Goal: Obtain resource: Download file/media

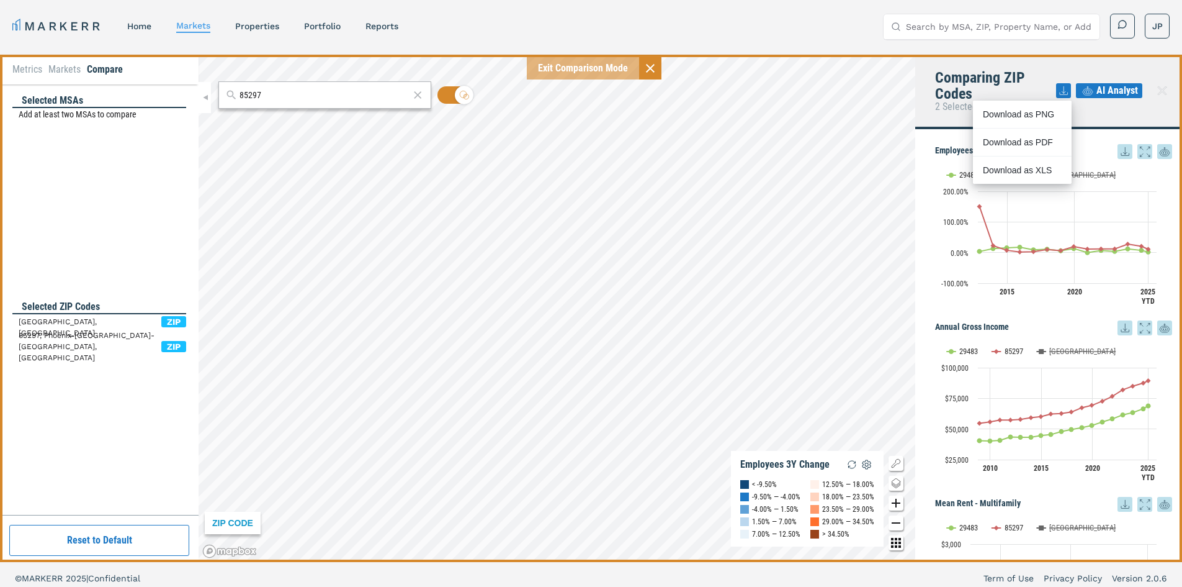
click at [922, 138] on div "Employees 3Y Change Employees 3Y Change Line chart with 3 lines. View as data t…" at bounding box center [1048, 345] width 267 height 433
click at [32, 71] on li "Metrics" at bounding box center [27, 69] width 30 height 15
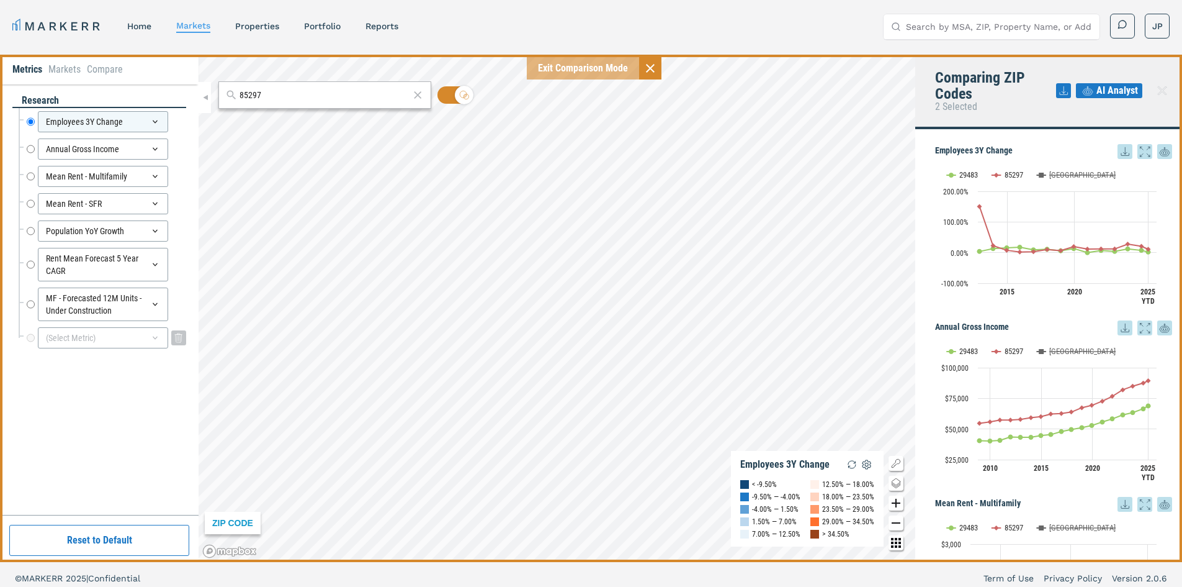
click at [145, 341] on div "(Select Metric)" at bounding box center [103, 337] width 130 height 21
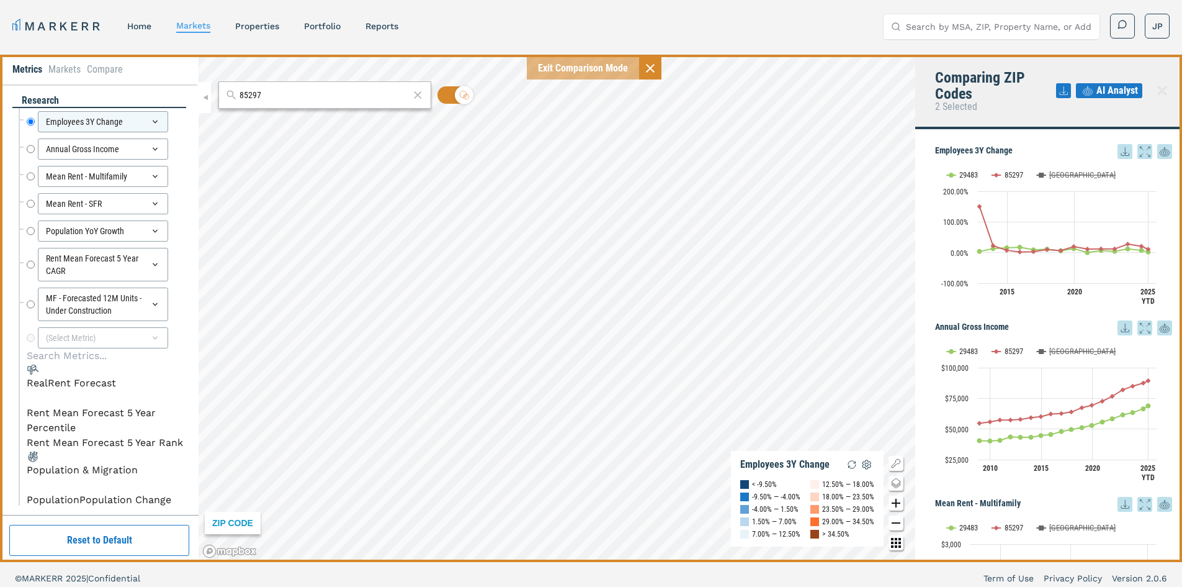
scroll to position [42, 0]
click at [27, 488] on icon "button" at bounding box center [27, 488] width 0 height 0
click at [79, 492] on li "Population" at bounding box center [53, 499] width 53 height 15
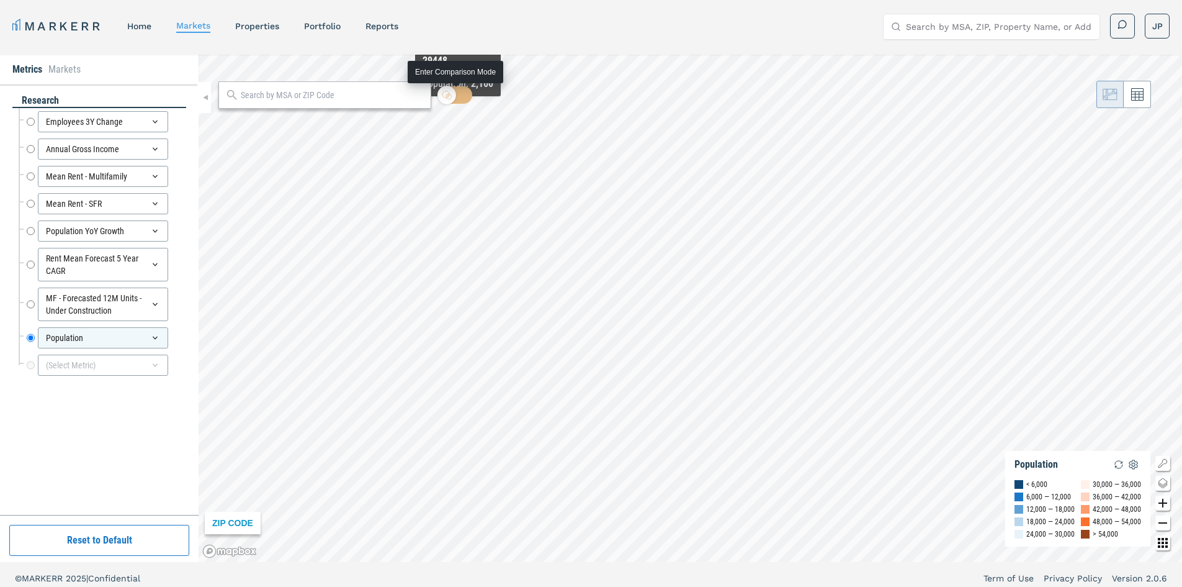
click at [451, 94] on icon at bounding box center [447, 95] width 10 height 10
click at [451, 94] on input "checkbox" at bounding box center [455, 94] width 35 height 17
checkbox input "true"
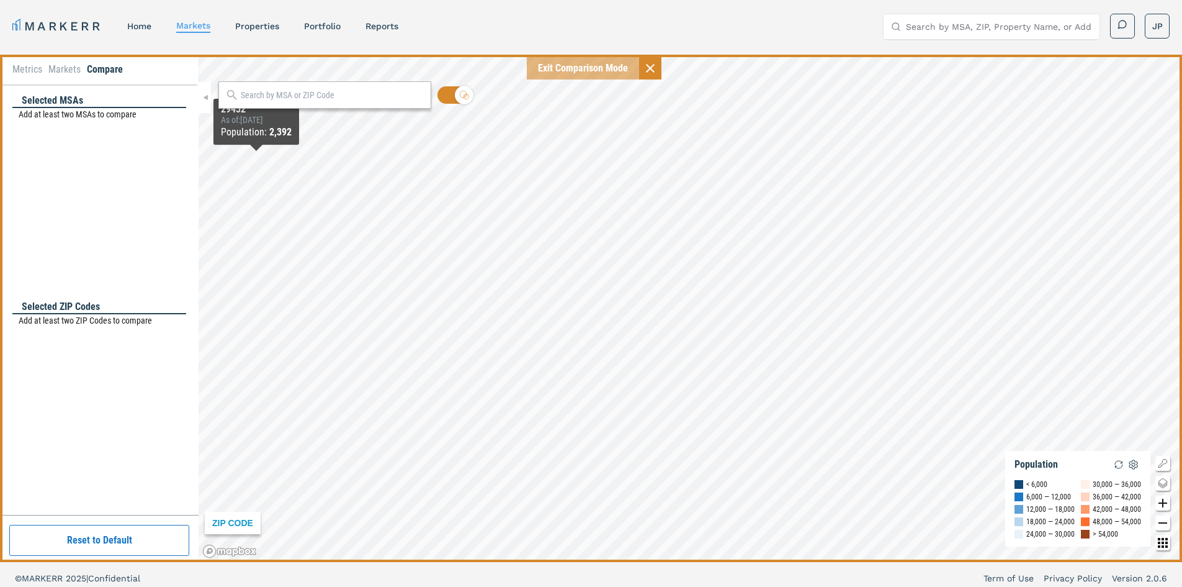
click at [73, 348] on div "Selected ZIP Codes Add at least two ZIP Codes to compare" at bounding box center [99, 400] width 174 height 200
click at [30, 76] on li "Metrics" at bounding box center [27, 69] width 30 height 15
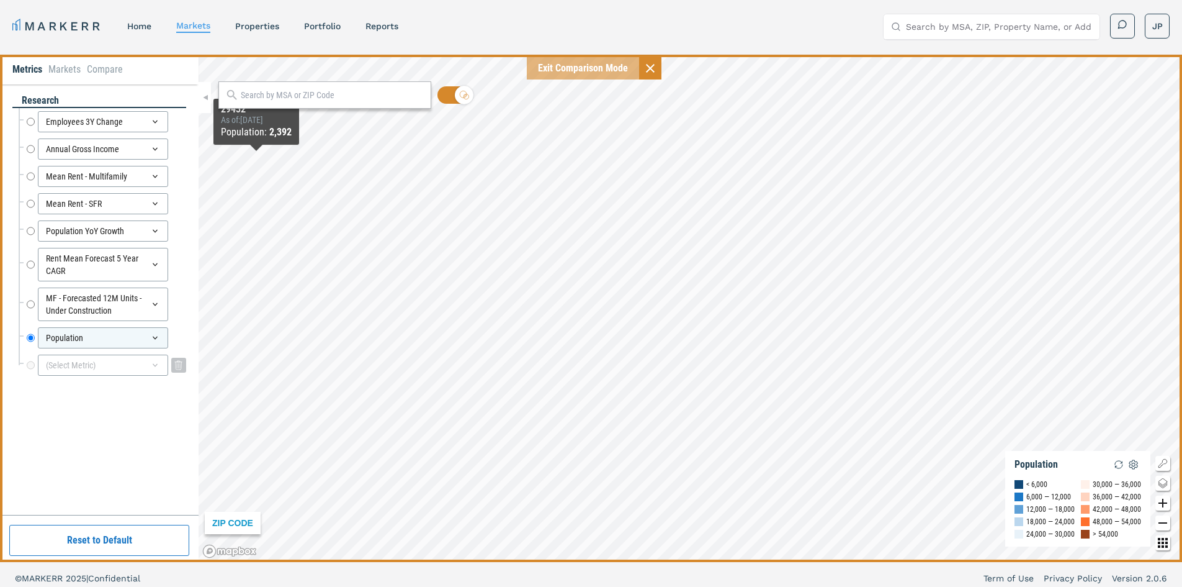
click at [110, 369] on div "(Select Metric)" at bounding box center [103, 364] width 130 height 21
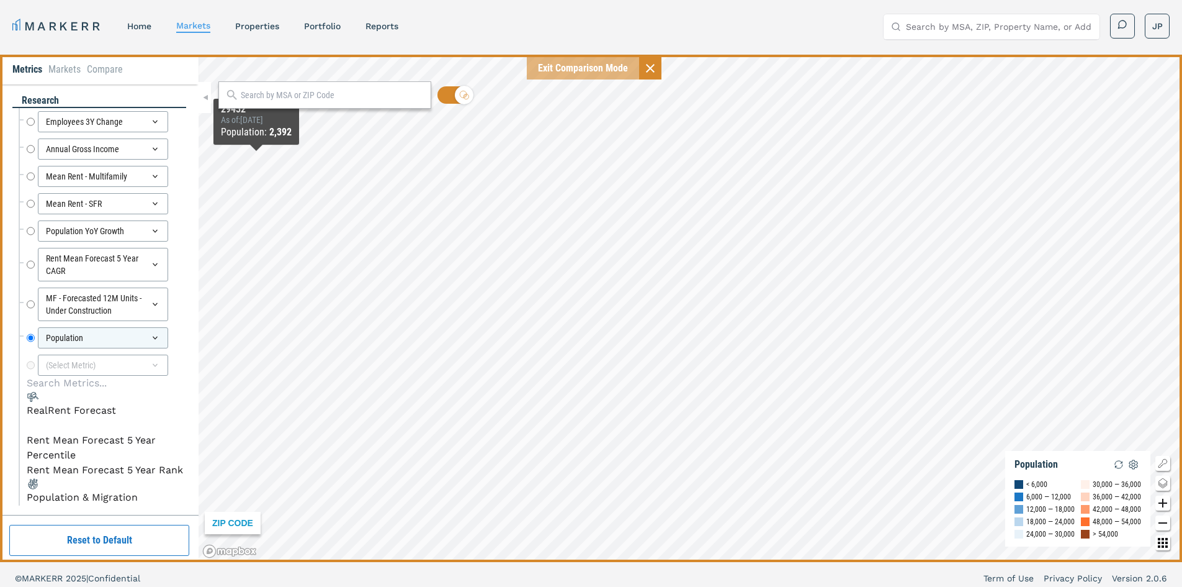
click at [114, 490] on div "Population & Migration" at bounding box center [82, 497] width 111 height 15
click at [114, 519] on li "Population Change" at bounding box center [73, 526] width 92 height 15
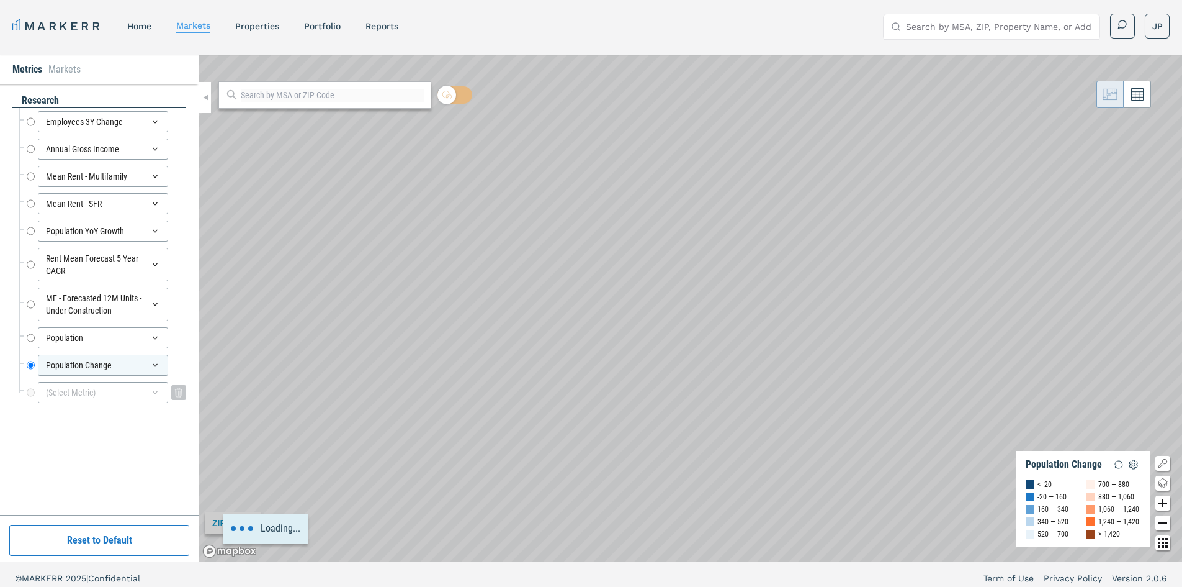
click at [137, 402] on div "(Select Metric)" at bounding box center [103, 392] width 130 height 21
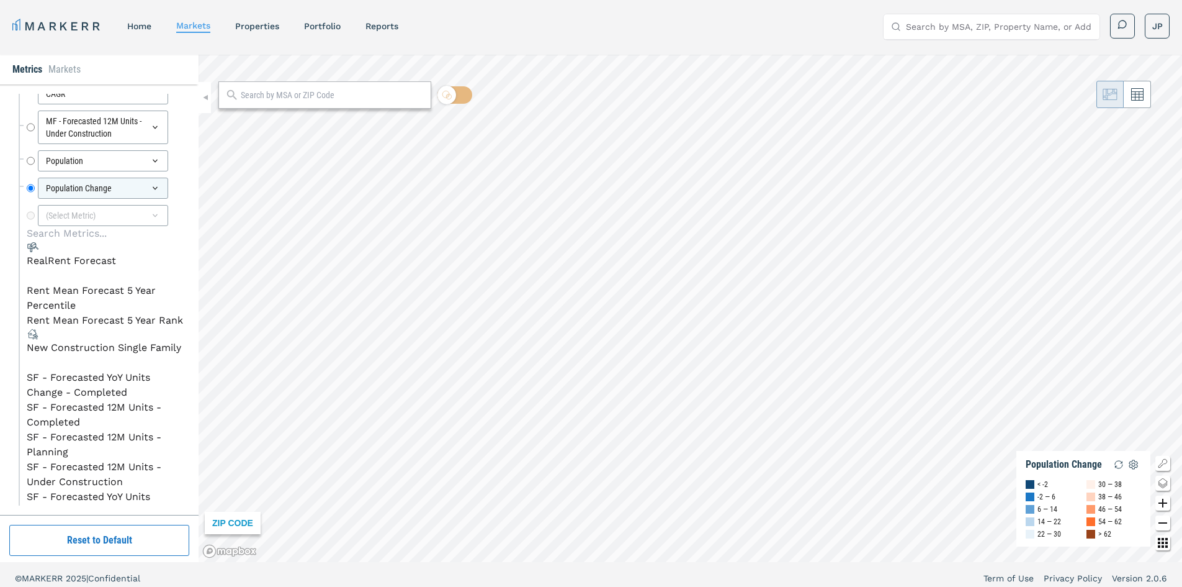
scroll to position [7, 0]
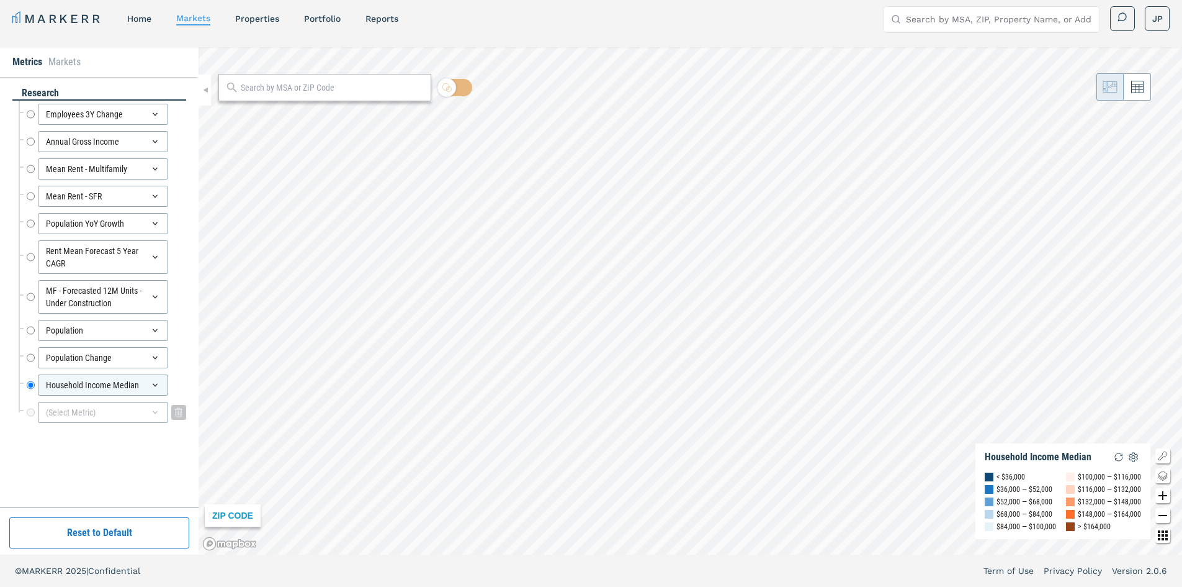
click at [131, 411] on div "(Select Metric)" at bounding box center [103, 412] width 130 height 21
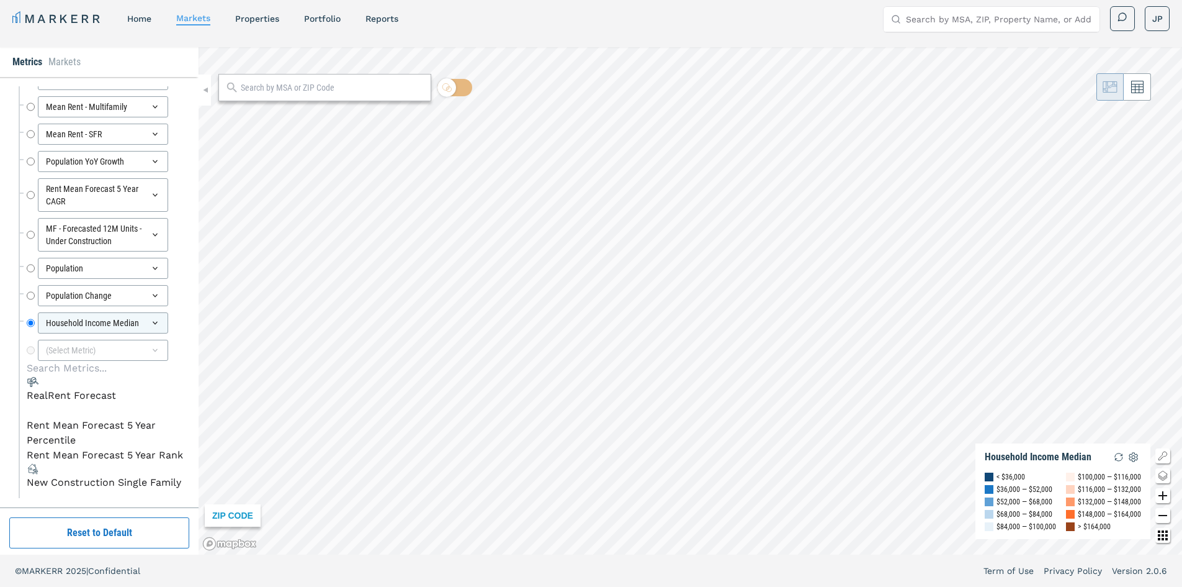
scroll to position [204, 0]
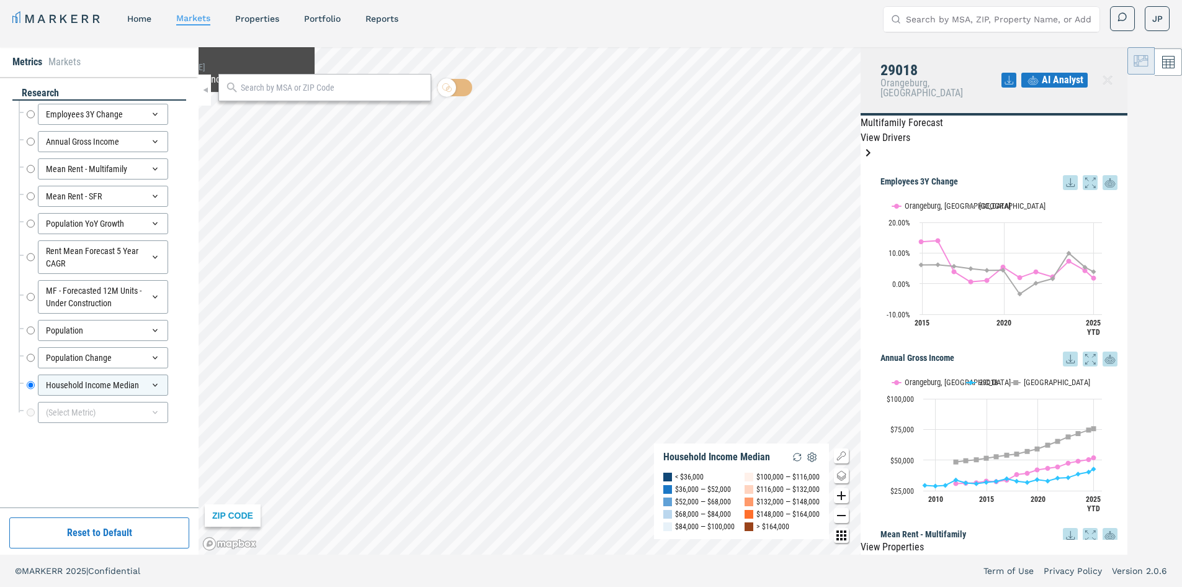
click at [363, 93] on input "text" at bounding box center [333, 87] width 184 height 13
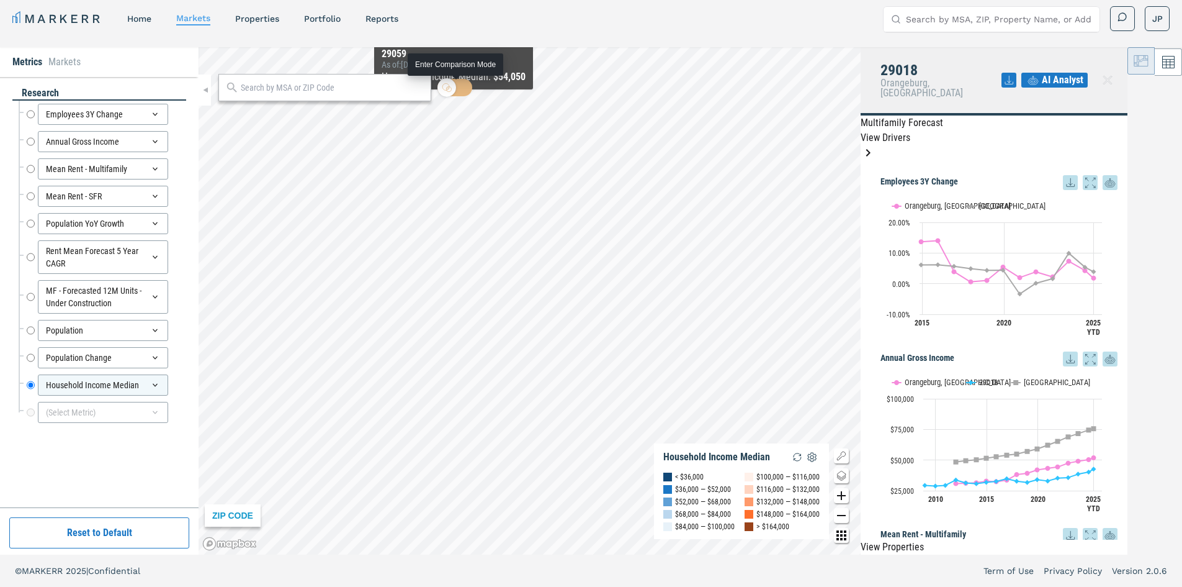
click at [448, 88] on icon at bounding box center [447, 88] width 10 height 10
click at [448, 88] on input "checkbox" at bounding box center [455, 87] width 35 height 17
checkbox input "true"
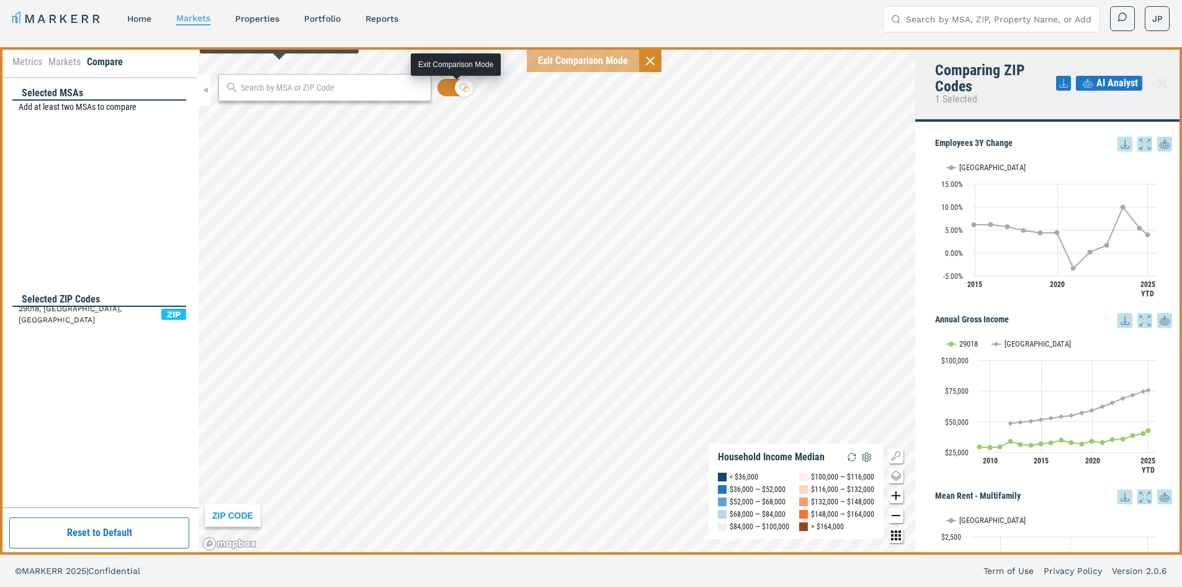
click at [284, 90] on input "text" at bounding box center [333, 87] width 184 height 13
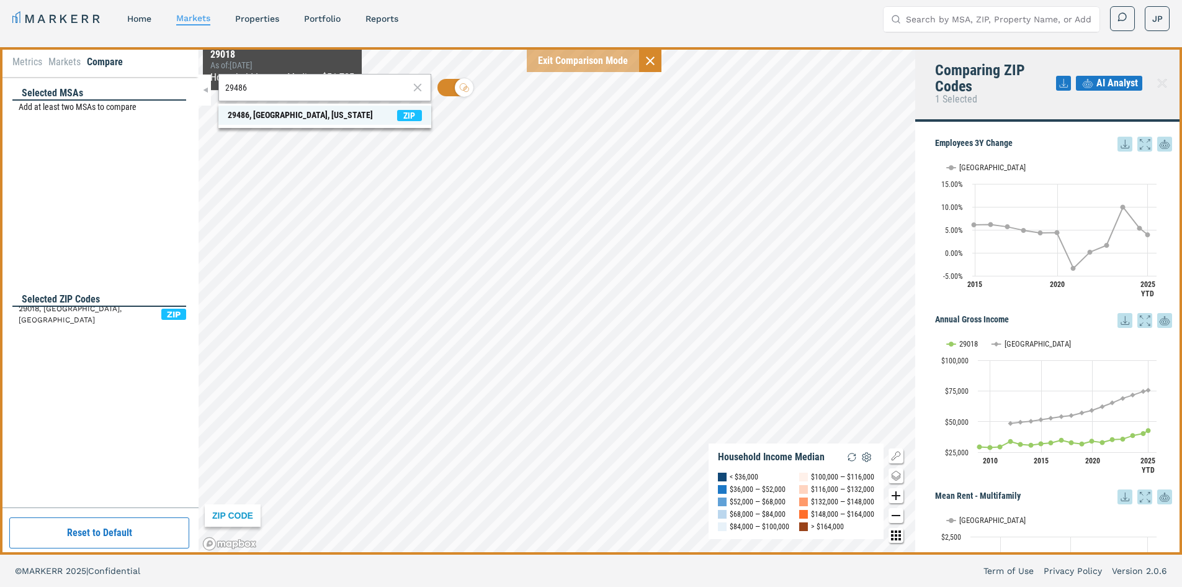
click at [282, 123] on span "29486, [GEOGRAPHIC_DATA], [US_STATE] ZIP" at bounding box center [324, 115] width 213 height 19
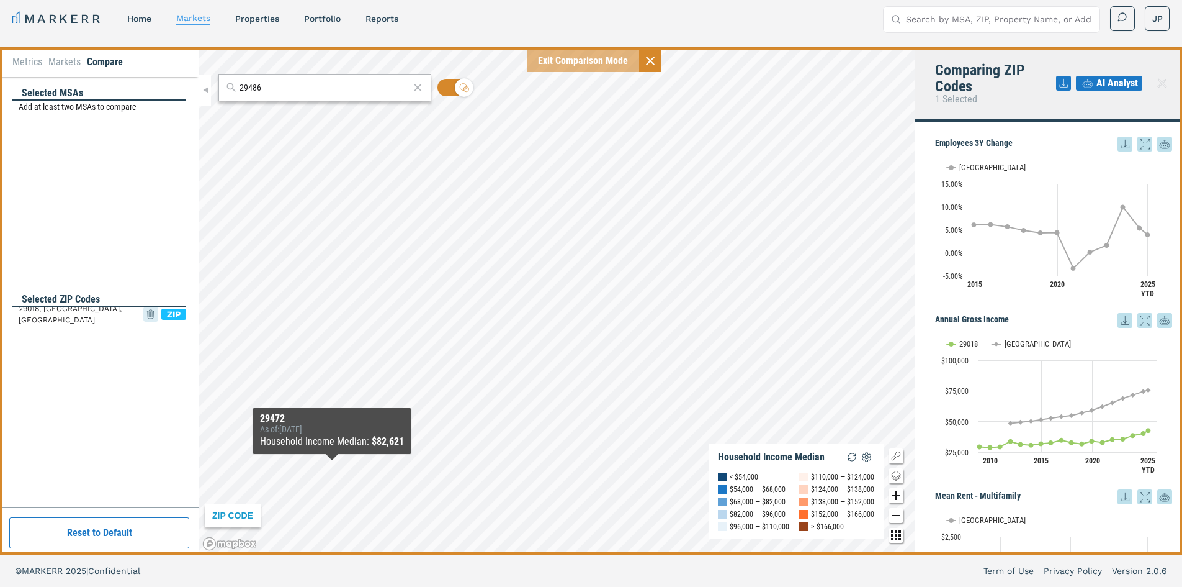
click at [155, 318] on icon at bounding box center [150, 314] width 15 height 22
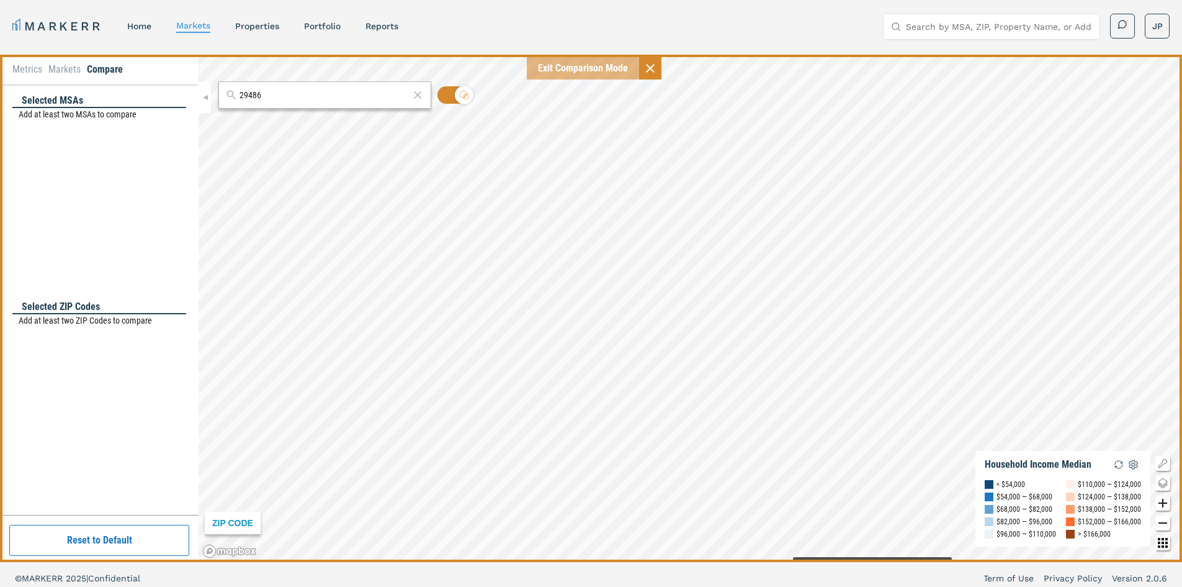
click at [873, 586] on html "MARKERR home markets properties Portfolio reports Search by MSA, ZIP, Property …" at bounding box center [591, 297] width 1182 height 594
drag, startPoint x: 463, startPoint y: 273, endPoint x: 367, endPoint y: 100, distance: 197.8
click at [277, 93] on div "29486 ZIP CODE Household Income Median < $54,000 $54,000 — $68,000 $68,000 — $8…" at bounding box center [691, 308] width 984 height 507
click at [1160, 485] on icon "Change style map button" at bounding box center [1163, 482] width 15 height 15
click at [1146, 443] on img at bounding box center [1158, 430] width 25 height 25
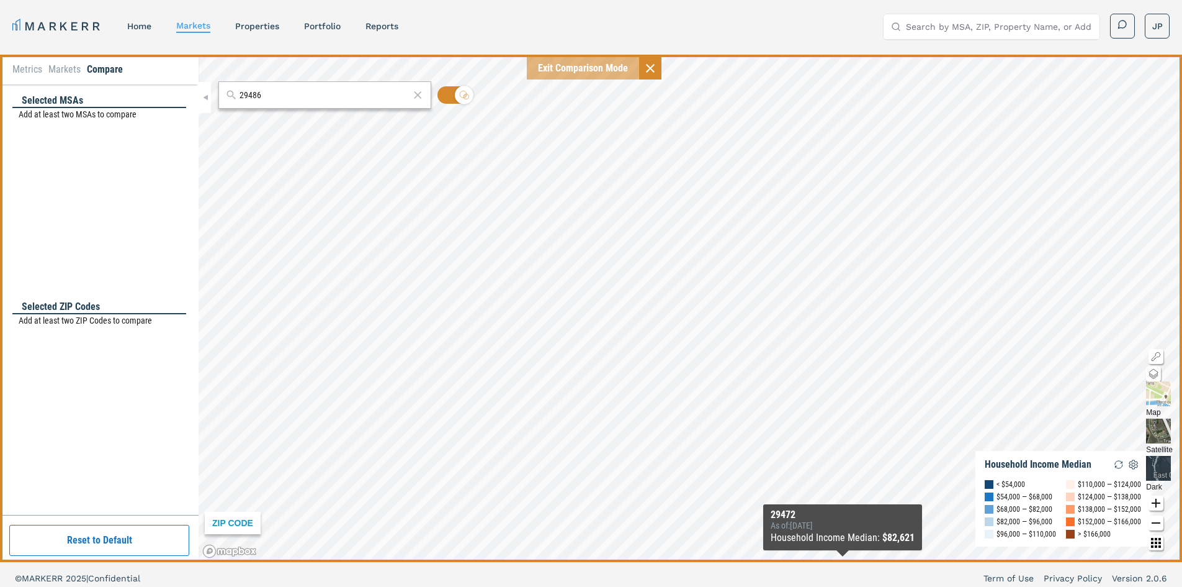
click at [843, 563] on div "MARKERR home markets properties Portfolio reports Search by MSA, ZIP, Property …" at bounding box center [591, 297] width 1182 height 594
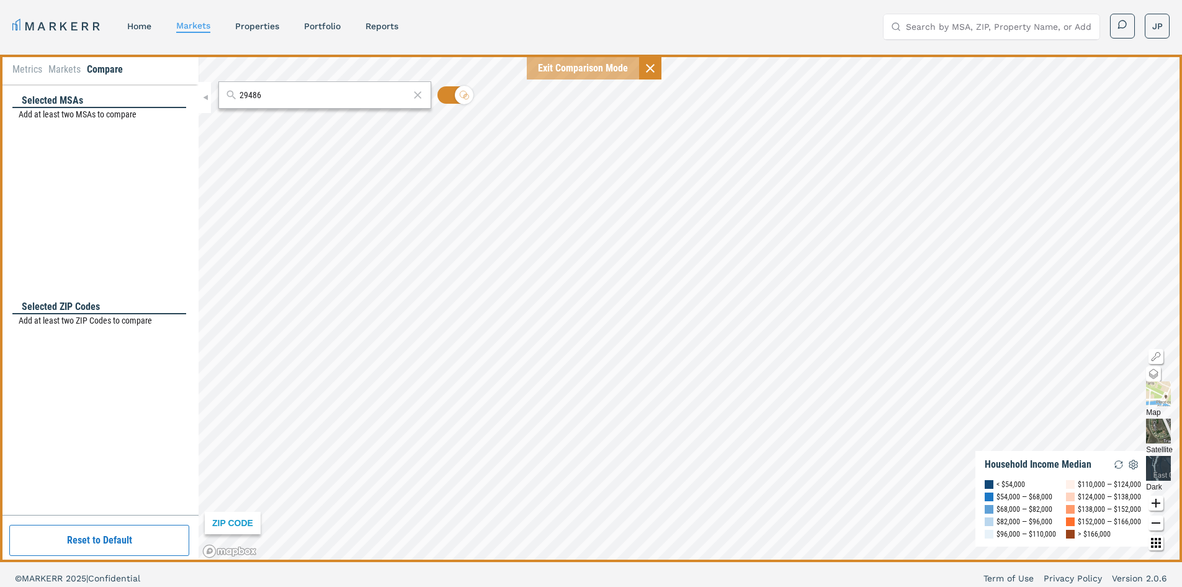
click at [362, 107] on div "29486 ZIP CODE Household Income Median < $54,000 $54,000 — $68,000 $68,000 — $8…" at bounding box center [691, 308] width 984 height 507
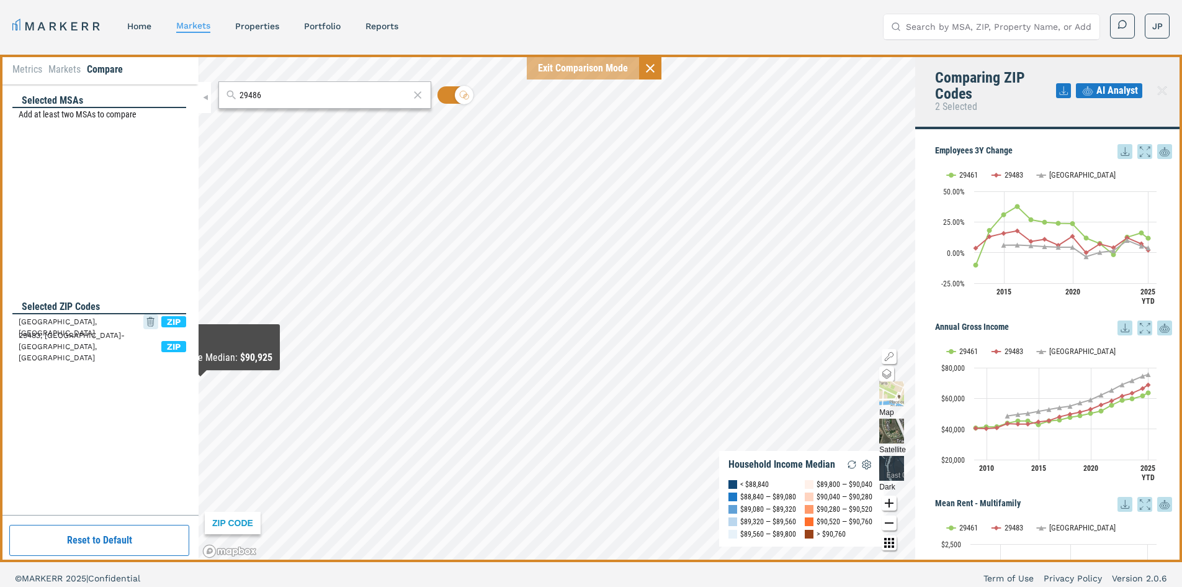
click at [153, 322] on icon at bounding box center [150, 321] width 15 height 22
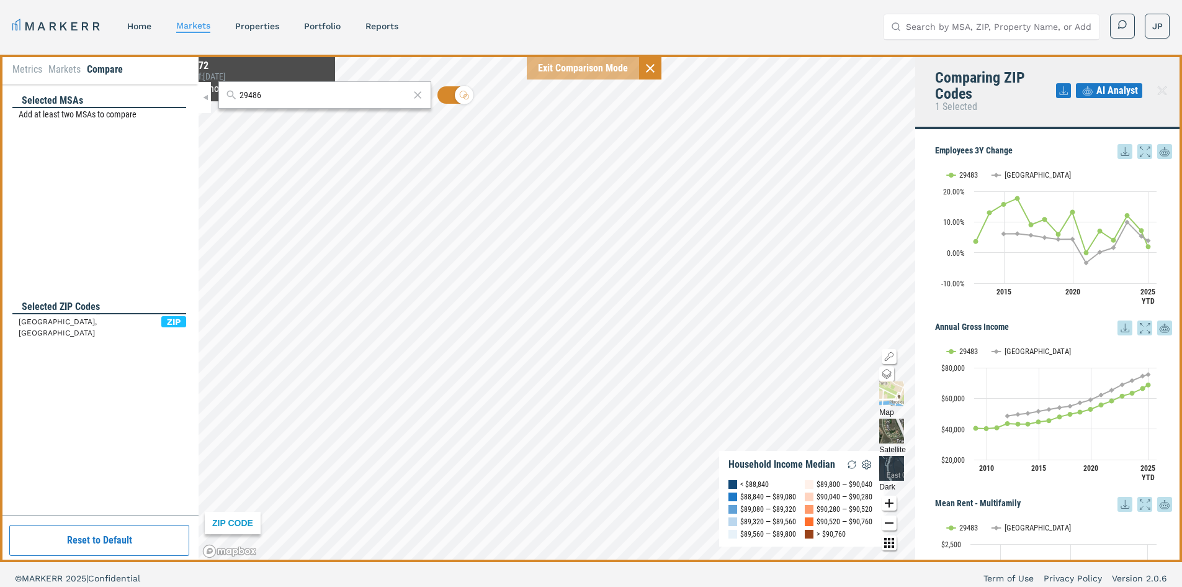
click at [257, 99] on input "29486" at bounding box center [325, 95] width 170 height 13
type input "85297"
click at [261, 124] on div "85297, [GEOGRAPHIC_DATA], [US_STATE]" at bounding box center [300, 122] width 145 height 13
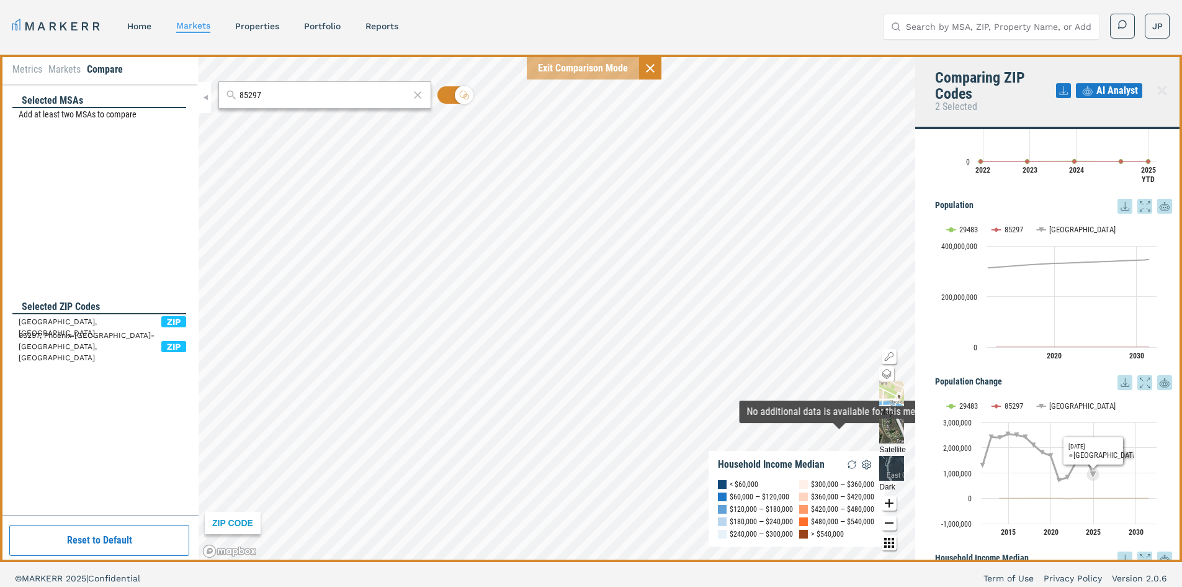
scroll to position [1354, 0]
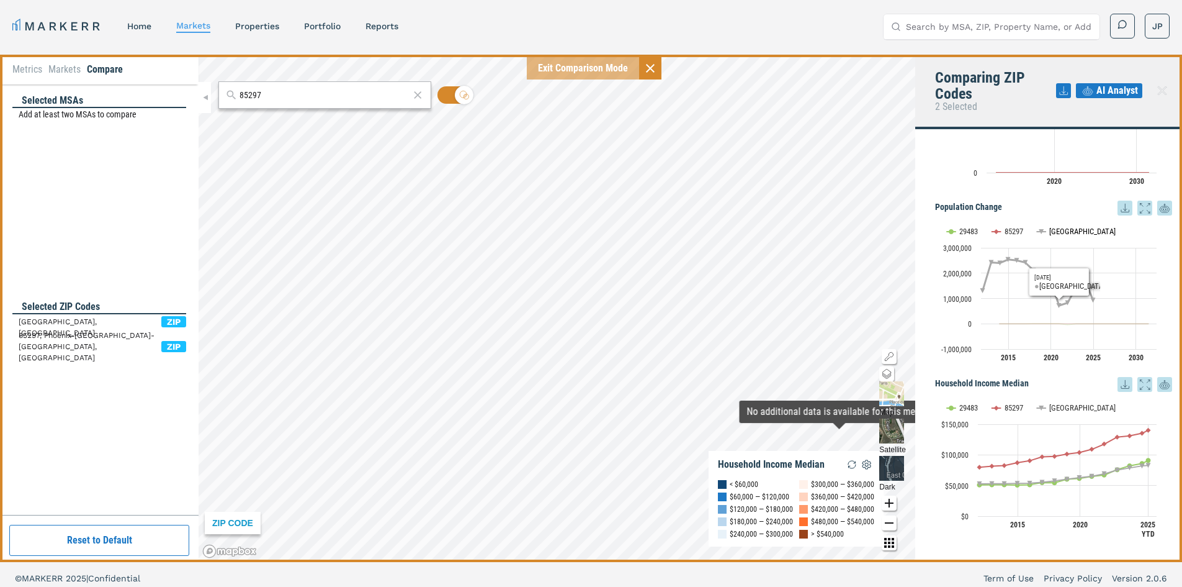
click at [1055, 230] on text "[GEOGRAPHIC_DATA]" at bounding box center [1083, 231] width 66 height 9
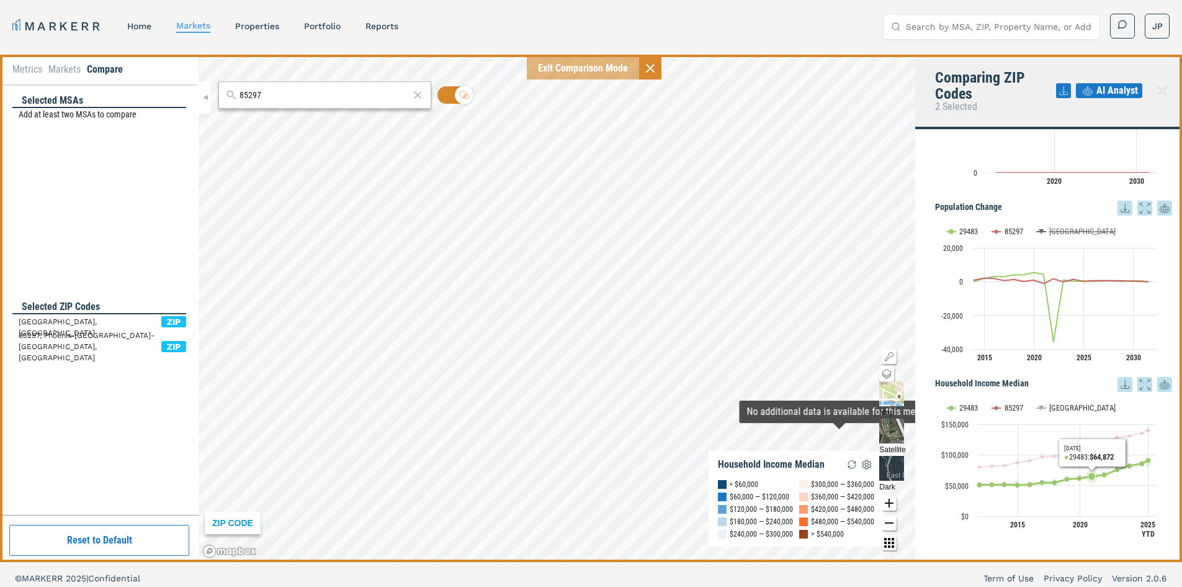
scroll to position [7, 0]
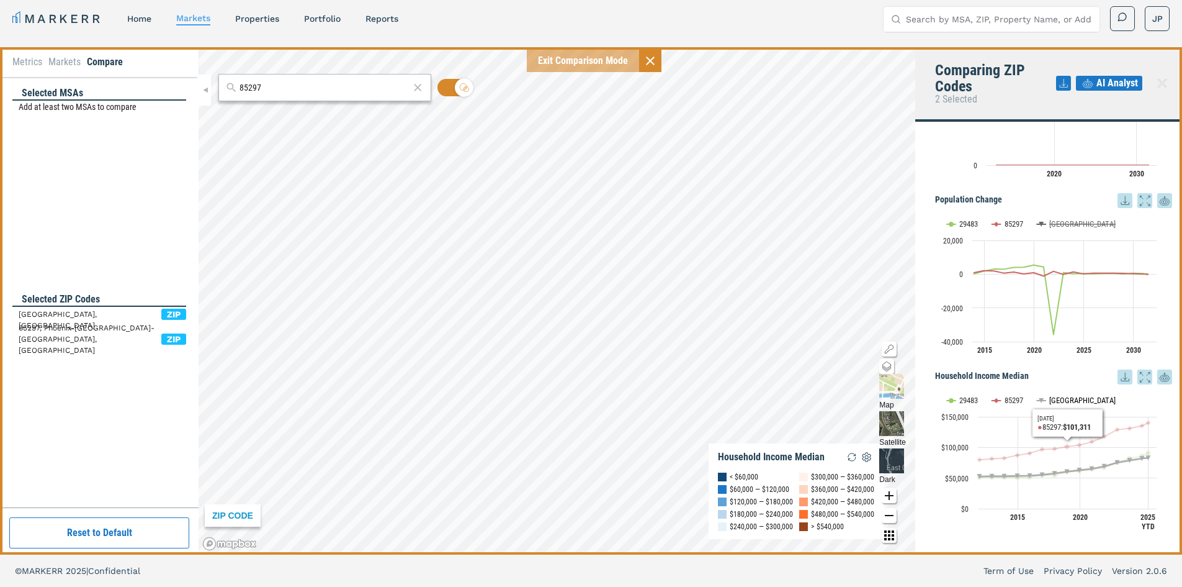
click at [1057, 396] on text "[GEOGRAPHIC_DATA]" at bounding box center [1083, 399] width 66 height 9
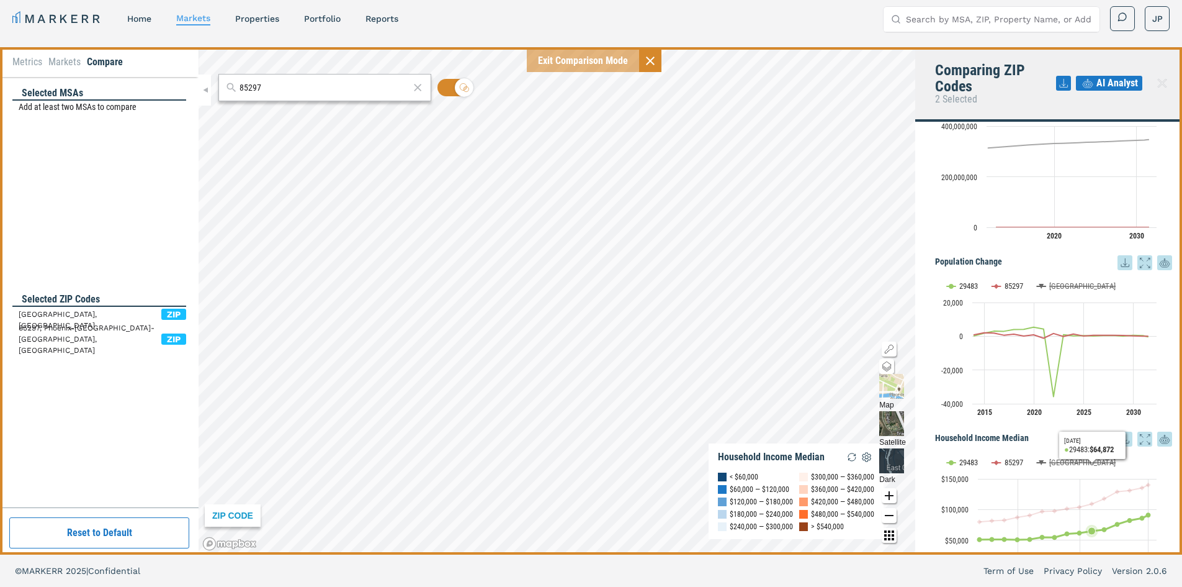
scroll to position [1230, 0]
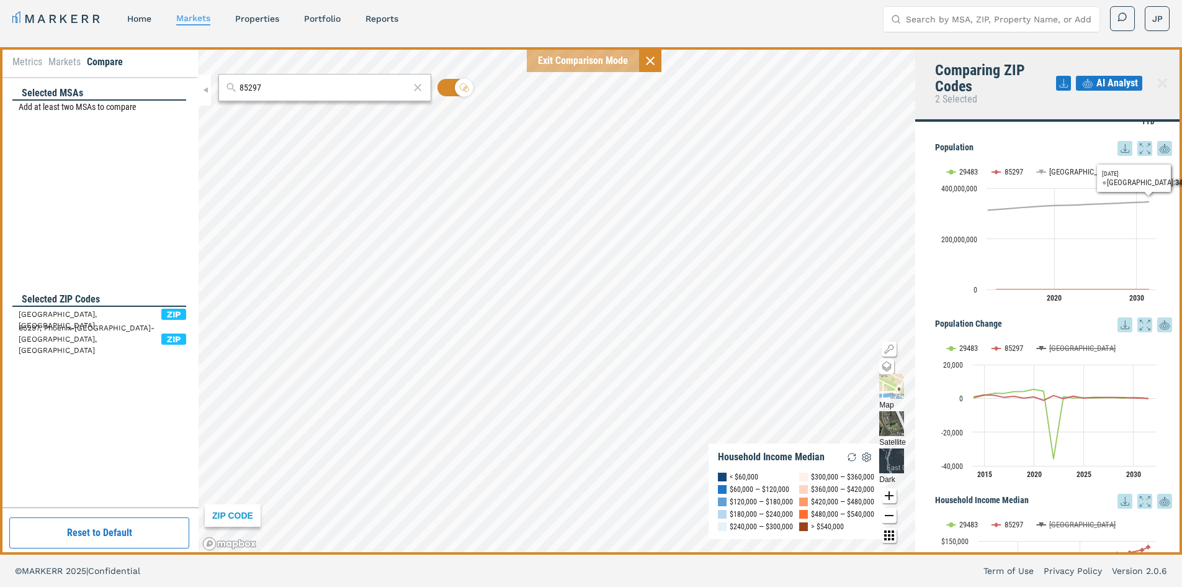
click at [1045, 168] on rect "Interactive chart" at bounding box center [1049, 233] width 228 height 155
click at [1050, 172] on text "[GEOGRAPHIC_DATA]" at bounding box center [1083, 171] width 66 height 9
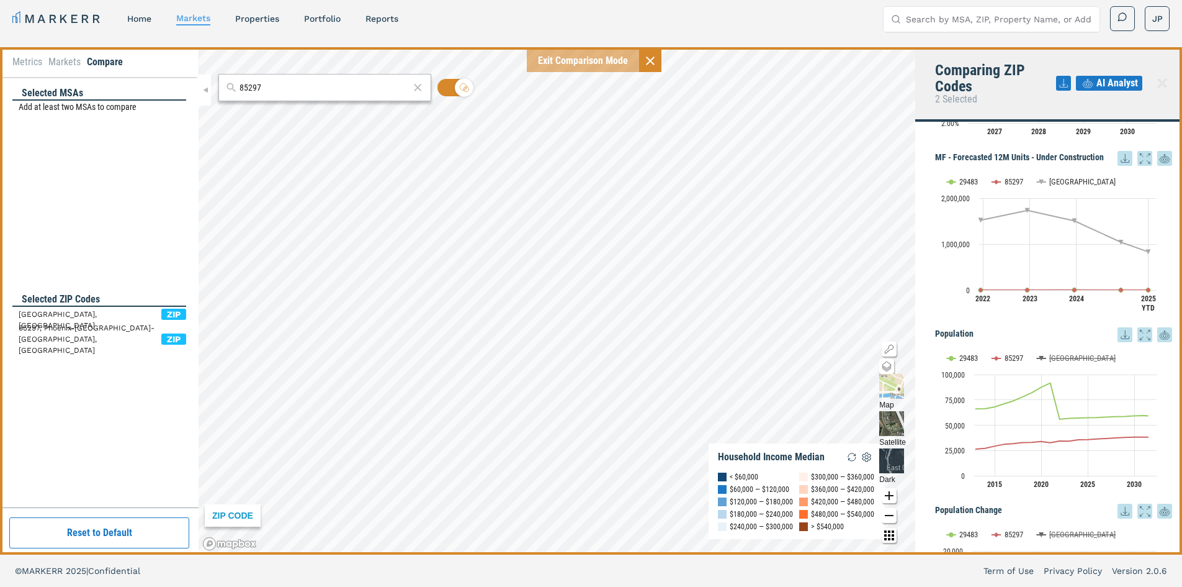
scroll to position [981, 0]
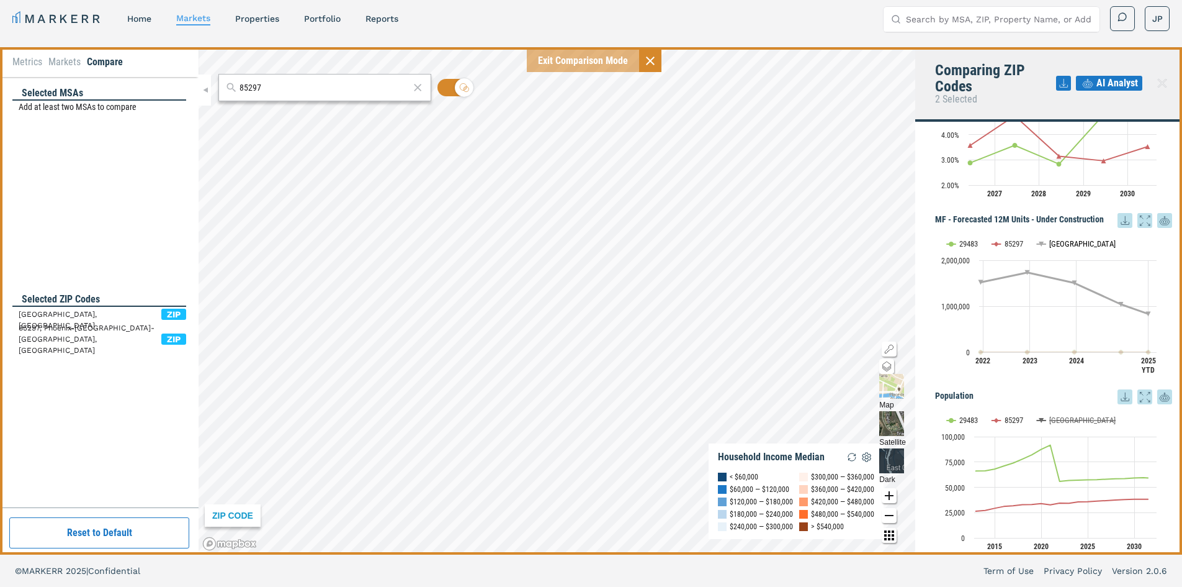
click at [1051, 246] on text "[GEOGRAPHIC_DATA]" at bounding box center [1083, 243] width 66 height 9
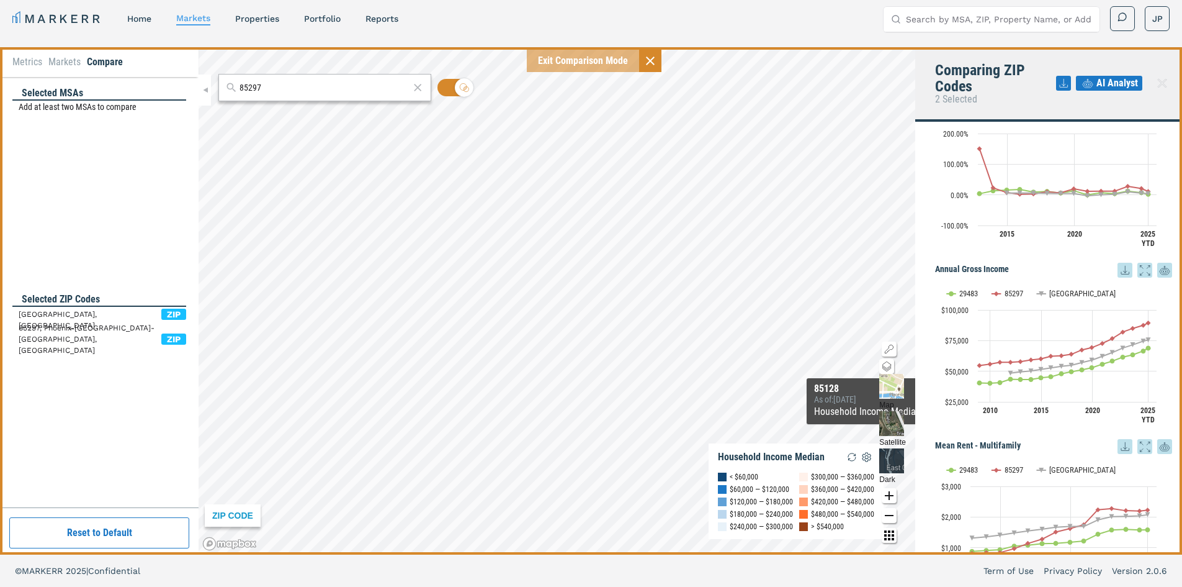
scroll to position [0, 0]
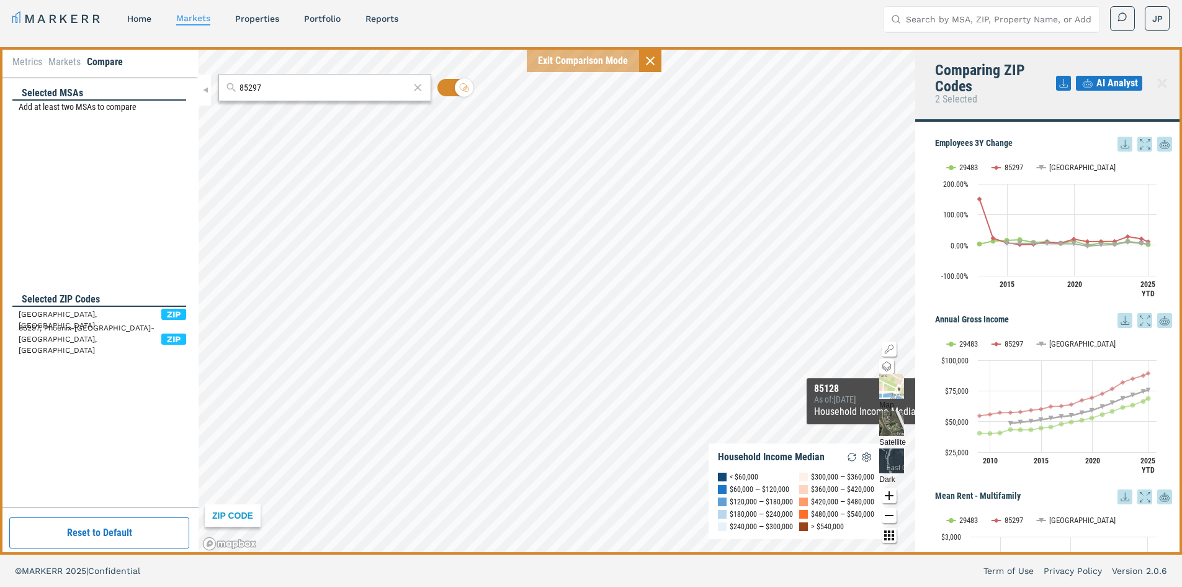
click at [1045, 338] on rect "Interactive chart" at bounding box center [1049, 405] width 228 height 155
click at [1051, 342] on button "Show USA" at bounding box center [1050, 343] width 26 height 9
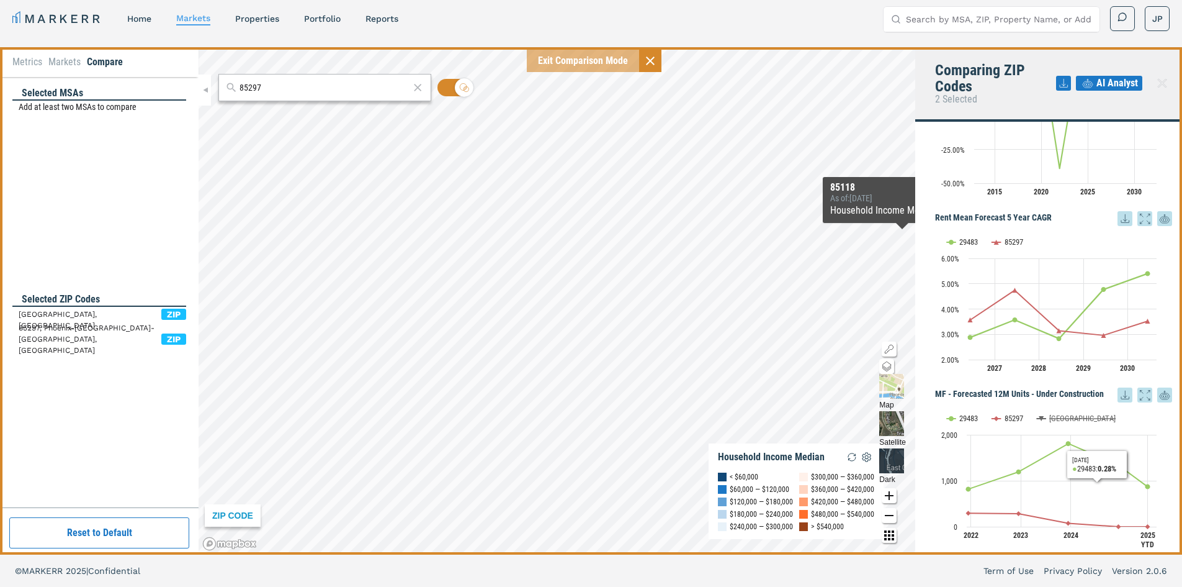
scroll to position [683, 0]
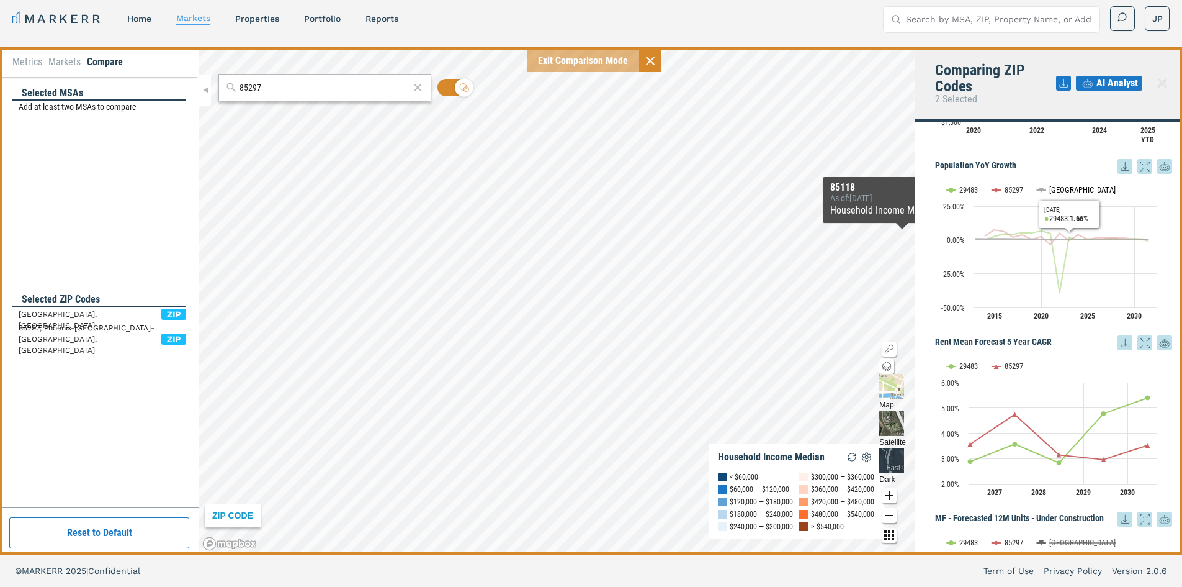
click at [1050, 189] on button "Show USA" at bounding box center [1050, 189] width 26 height 9
click at [1118, 167] on icon at bounding box center [1125, 166] width 15 height 15
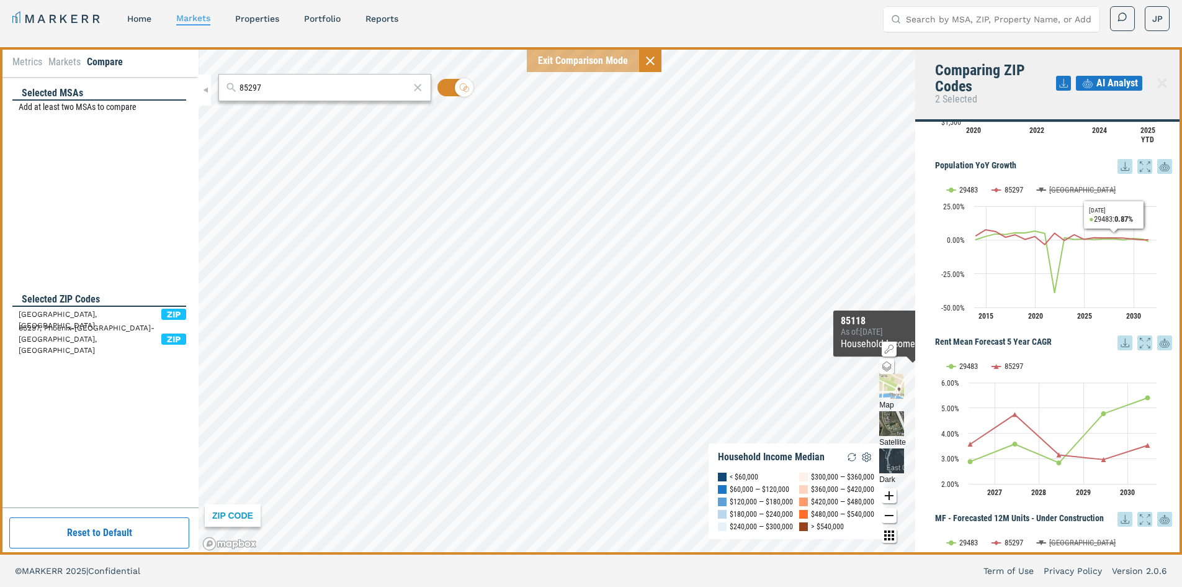
click at [1086, 154] on div "Employees 3Y Change Employees 3Y Change Line chart with 3 lines. View as data t…" at bounding box center [1048, 338] width 267 height 433
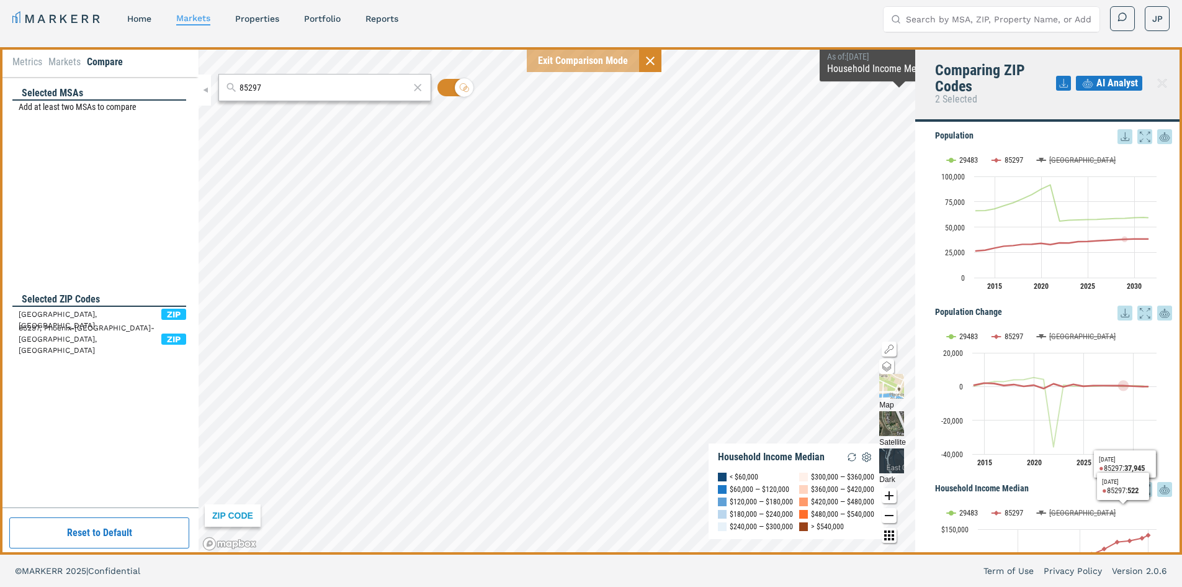
scroll to position [1354, 0]
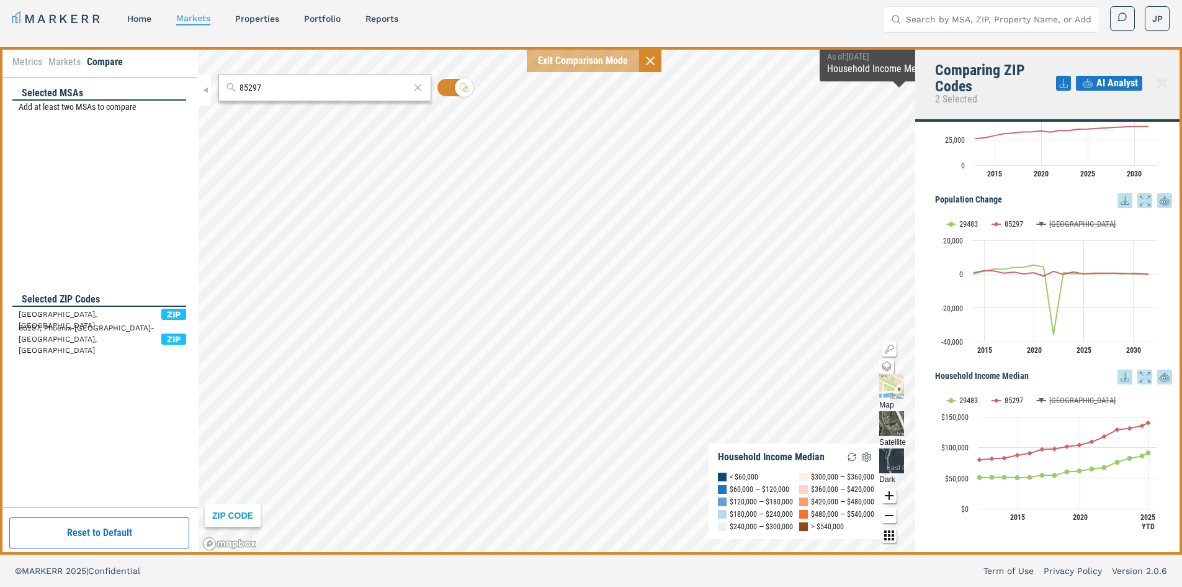
click at [1122, 379] on icon at bounding box center [1126, 376] width 8 height 8
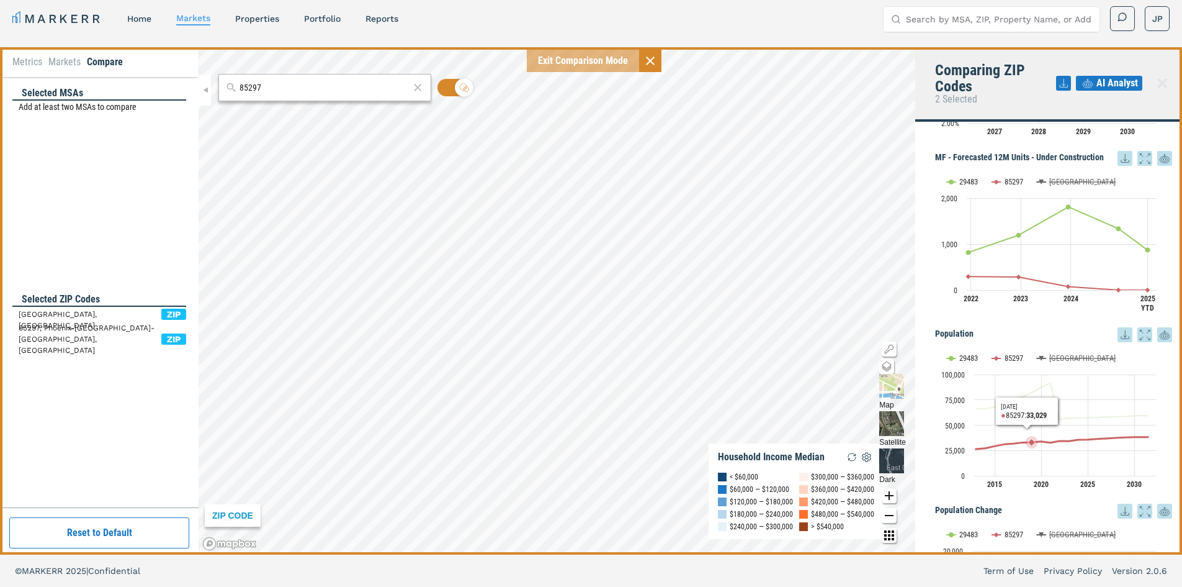
scroll to position [919, 0]
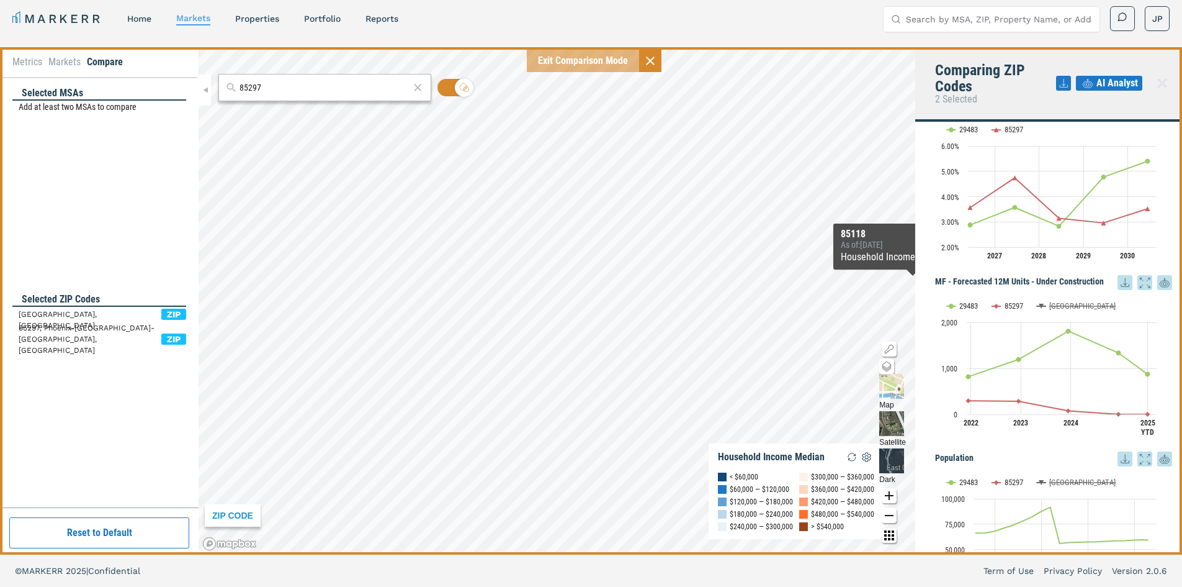
click at [953, 279] on h5 "MF - Forecasted 12M Units - Under Construction" at bounding box center [1053, 282] width 237 height 15
click at [1138, 282] on icon at bounding box center [1145, 282] width 15 height 15
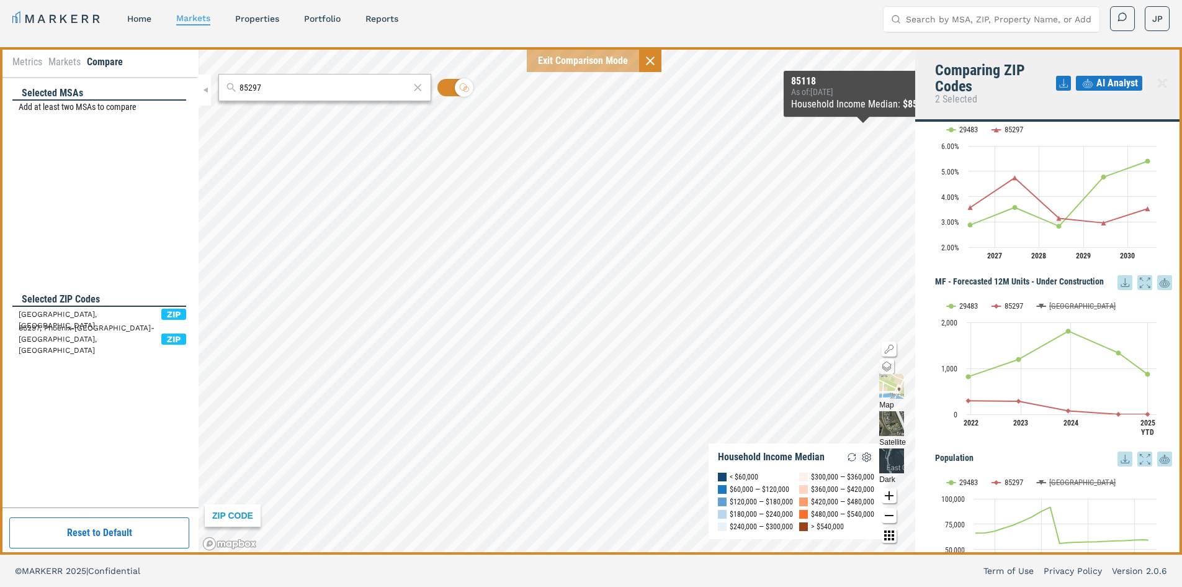
click at [1158, 282] on icon at bounding box center [1165, 282] width 15 height 22
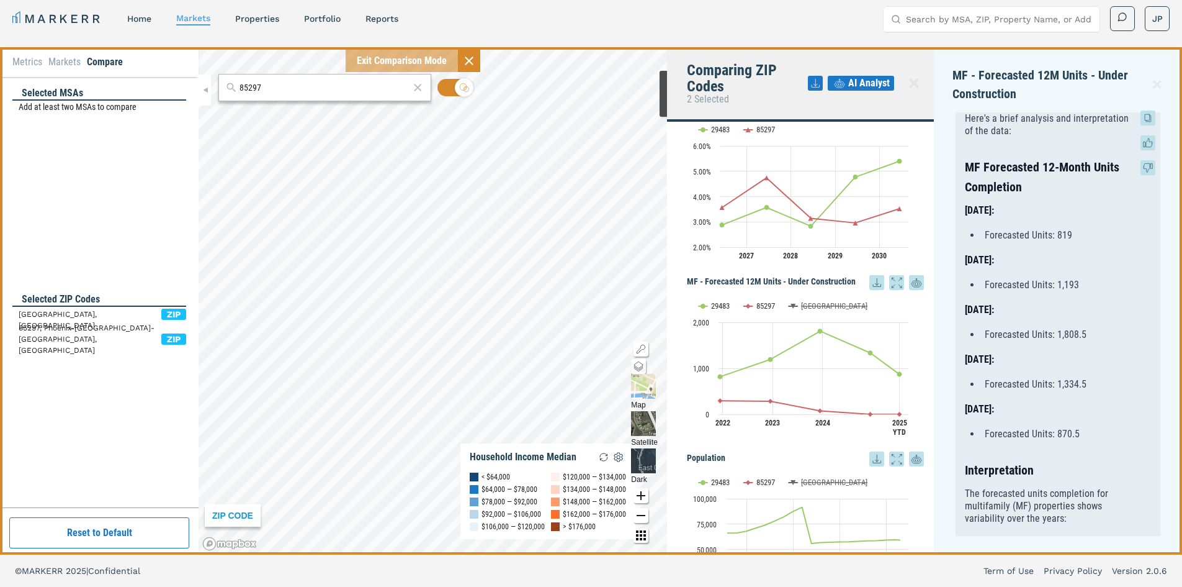
scroll to position [0, 0]
